Goal: Task Accomplishment & Management: Use online tool/utility

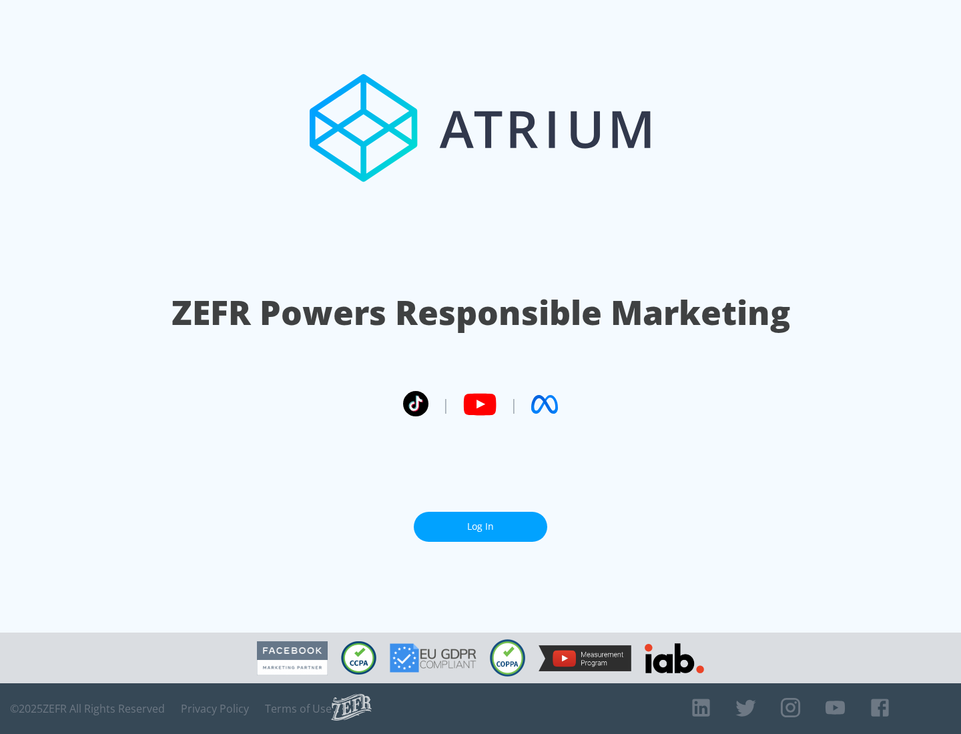
click at [481, 527] on link "Log In" at bounding box center [481, 527] width 134 height 30
